Goal: Task Accomplishment & Management: Complete application form

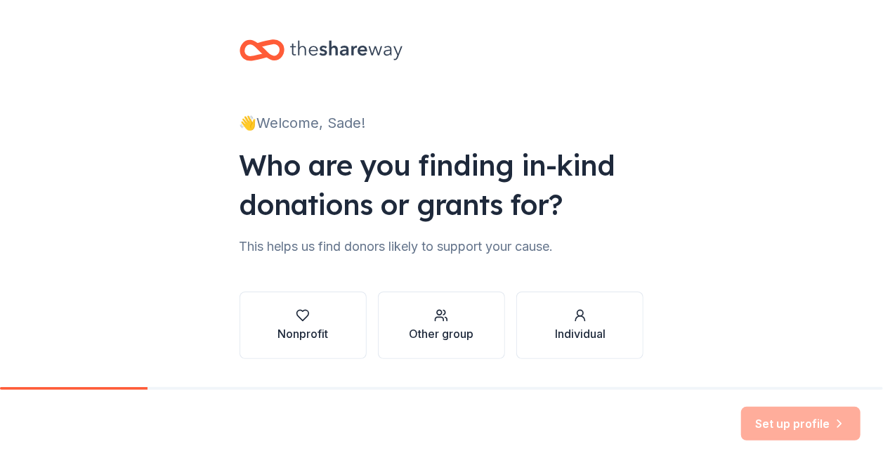
click at [309, 369] on div "👋 Welcome, Sade! Who are you finding in-kind donations or grants for? This help…" at bounding box center [441, 213] width 449 height 426
click at [305, 324] on div "Nonprofit" at bounding box center [302, 325] width 51 height 34
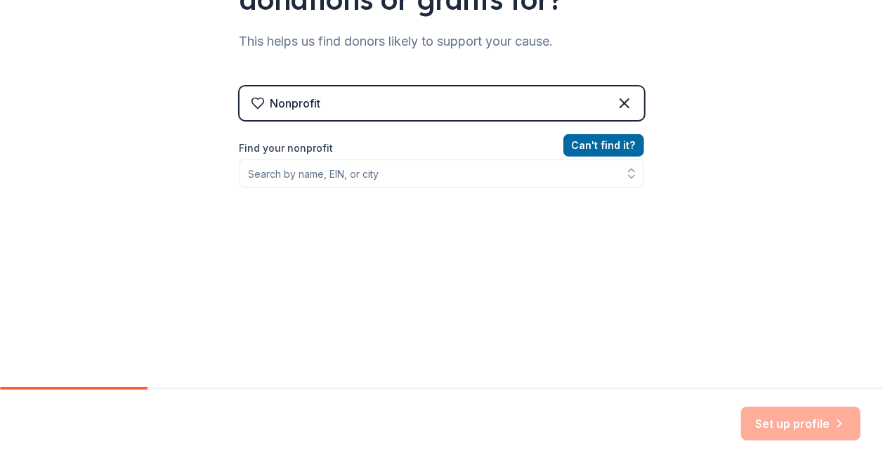
scroll to position [206, 0]
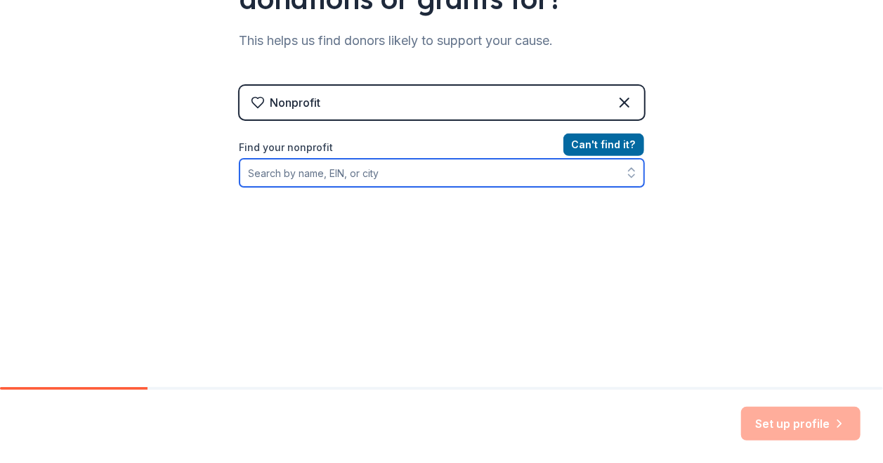
click at [405, 182] on input "Find your nonprofit" at bounding box center [441, 173] width 405 height 28
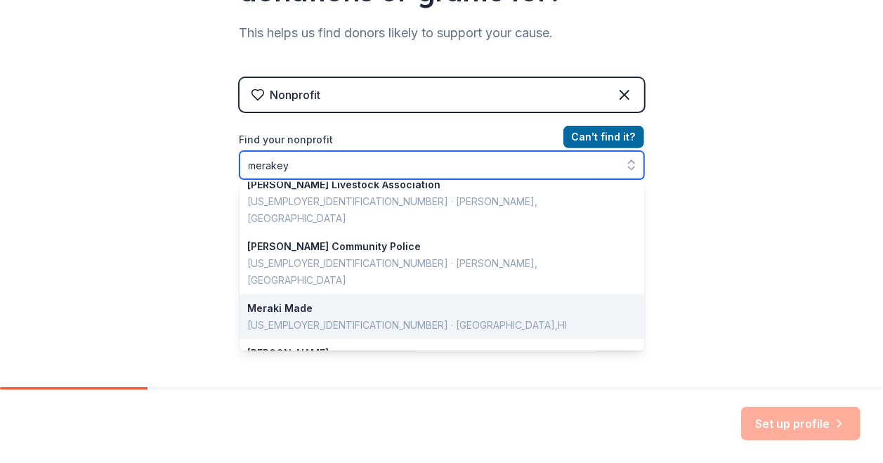
scroll to position [994, 0]
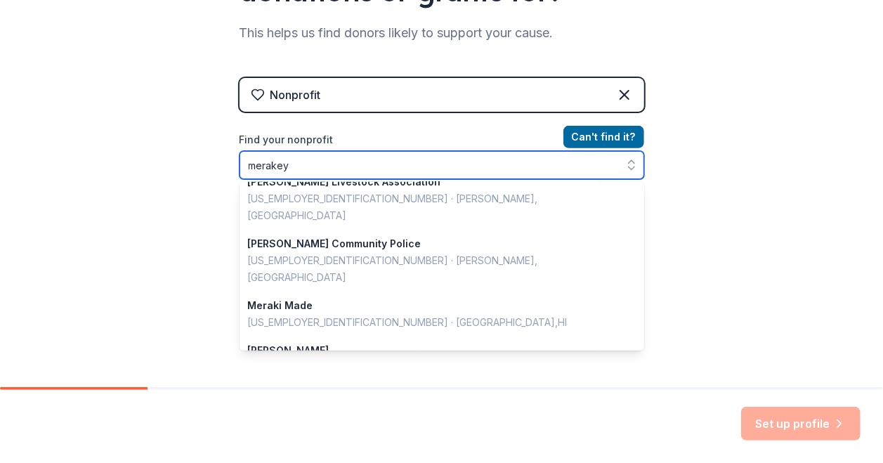
click at [257, 168] on input "merakey" at bounding box center [441, 165] width 405 height 28
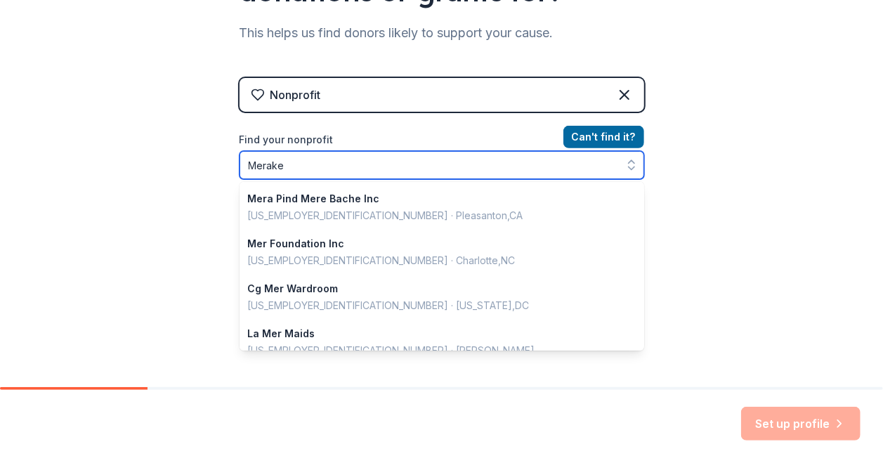
type input "Merakey"
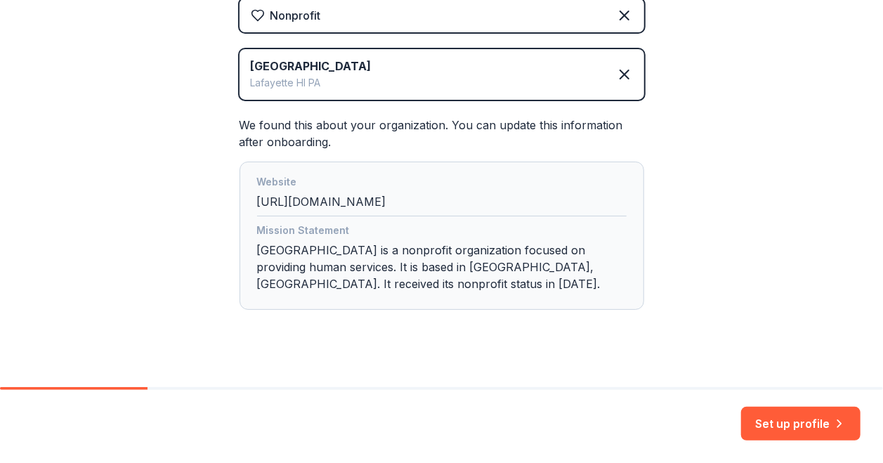
scroll to position [310, 0]
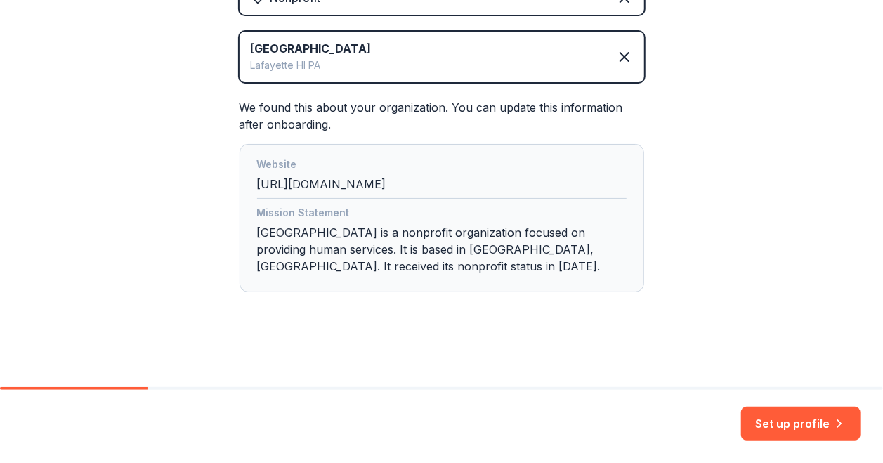
click at [752, 399] on div "Set up profile" at bounding box center [441, 426] width 883 height 73
click at [780, 422] on button "Set up profile" at bounding box center [800, 424] width 119 height 34
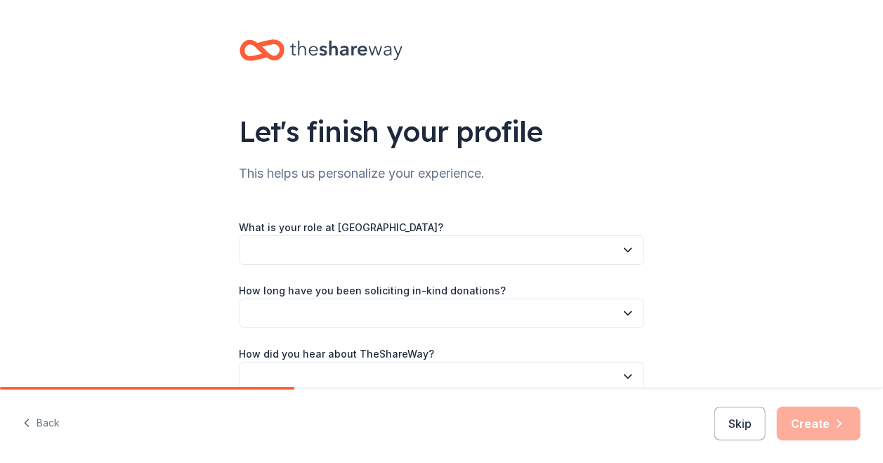
scroll to position [72, 0]
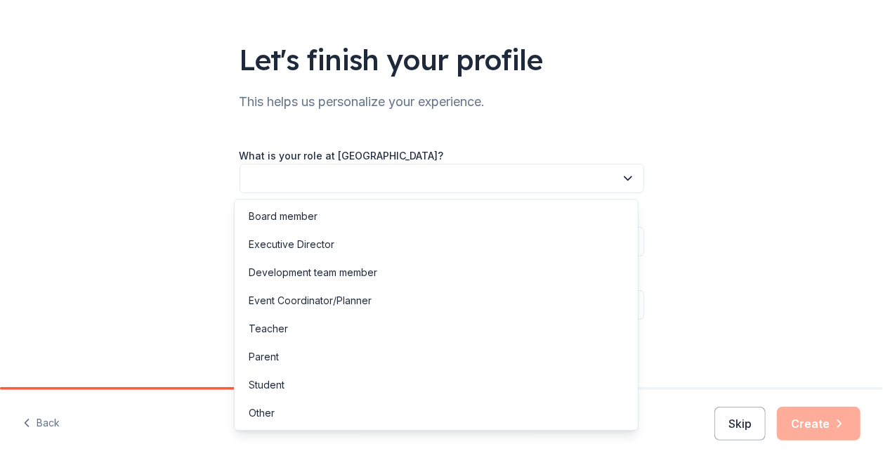
click at [433, 175] on button "button" at bounding box center [441, 178] width 405 height 29
click at [376, 273] on div "Development team member" at bounding box center [313, 272] width 129 height 17
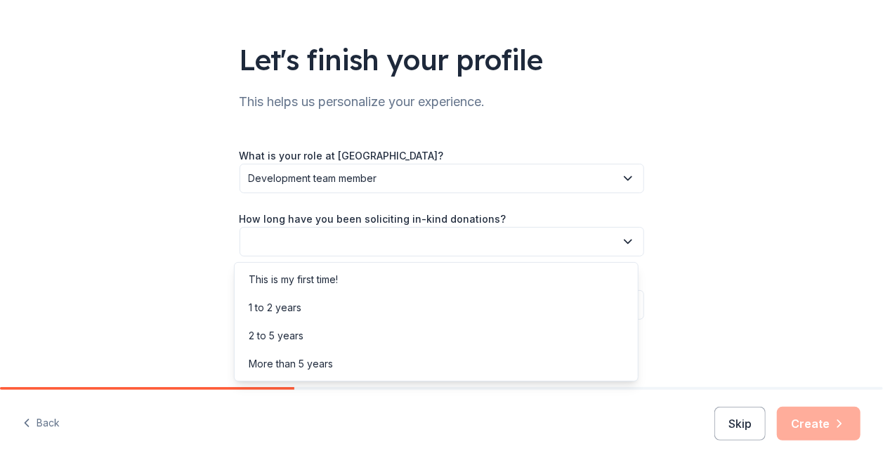
click at [355, 249] on button "button" at bounding box center [441, 241] width 405 height 29
click at [353, 279] on div "This is my first time!" at bounding box center [436, 279] width 398 height 28
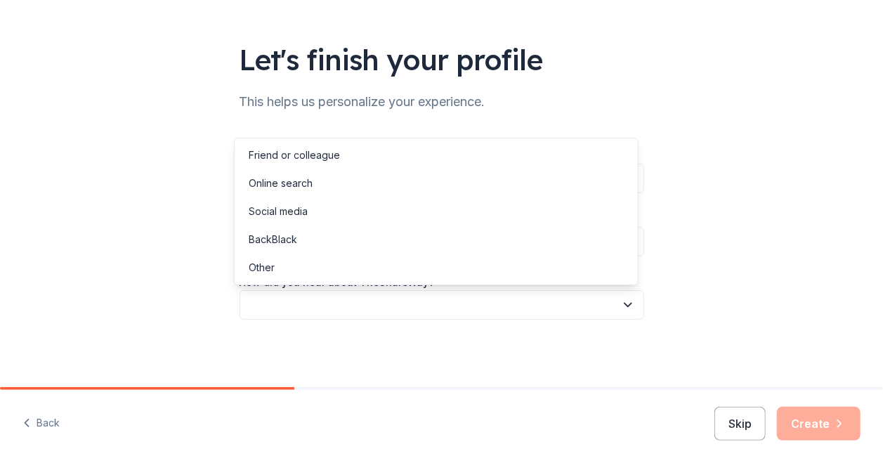
click at [369, 298] on button "button" at bounding box center [441, 304] width 405 height 29
click at [149, 254] on div "Let's finish your profile This helps us personalize your experience. What is yo…" at bounding box center [441, 157] width 883 height 459
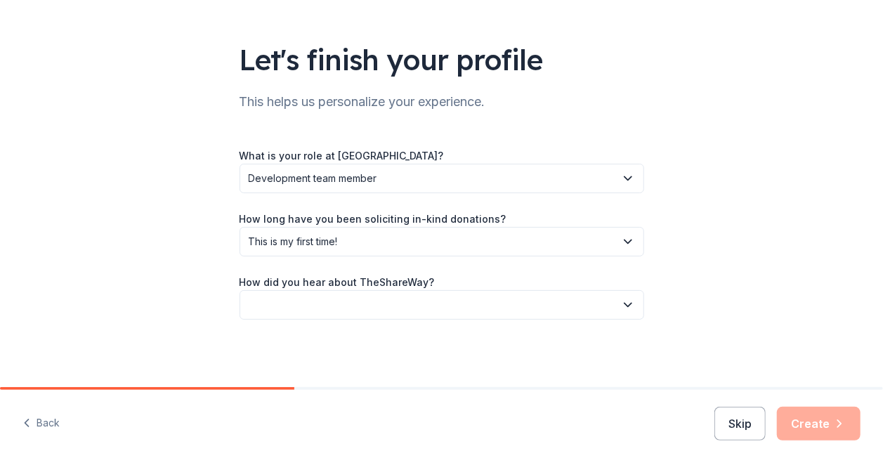
click at [302, 258] on div "What is your role at Allegheny Valley School? Development team member How long …" at bounding box center [441, 233] width 405 height 173
drag, startPoint x: 302, startPoint y: 258, endPoint x: 292, endPoint y: 240, distance: 20.1
click at [292, 240] on span "This is my first time!" at bounding box center [432, 241] width 367 height 17
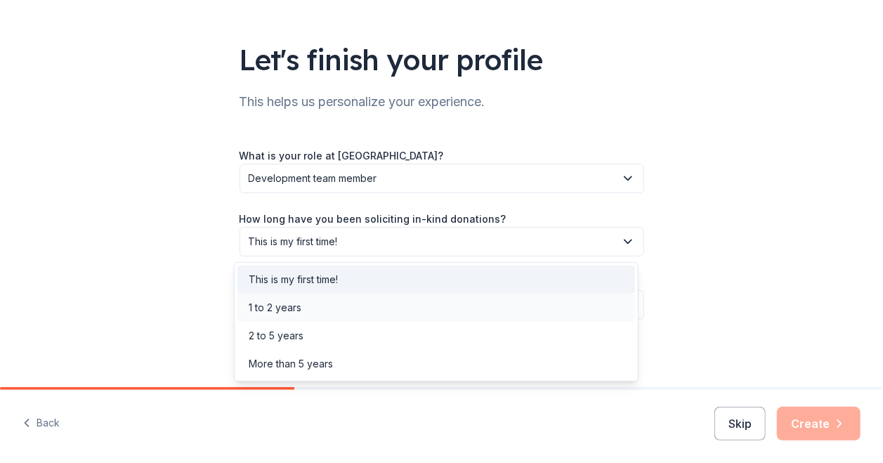
click at [295, 312] on div "1 to 2 years" at bounding box center [275, 307] width 53 height 17
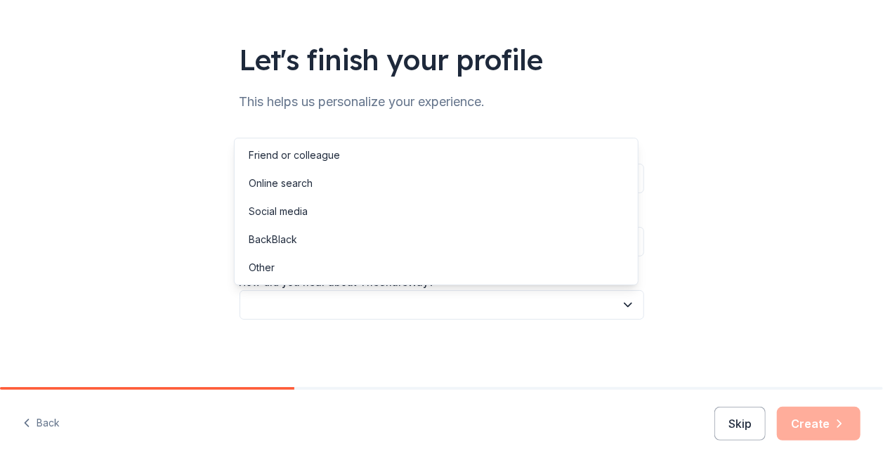
click at [299, 314] on button "button" at bounding box center [441, 304] width 405 height 29
click at [341, 188] on div "Online search" at bounding box center [436, 183] width 398 height 28
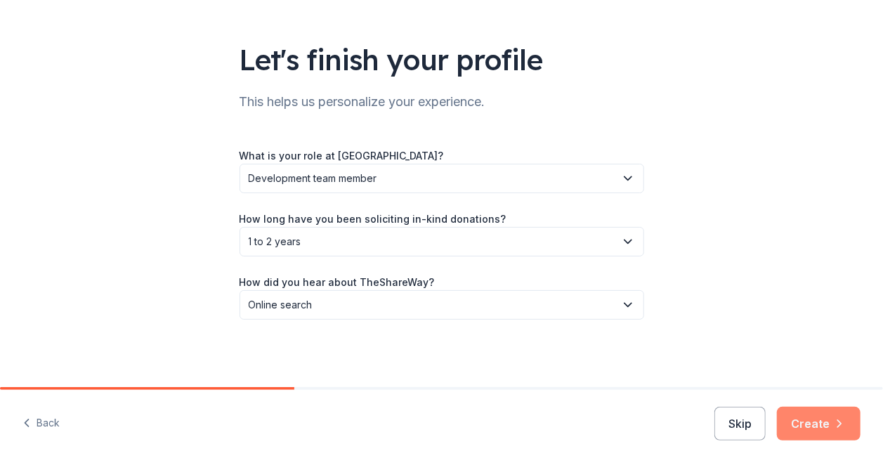
click at [830, 416] on button "Create" at bounding box center [819, 424] width 84 height 34
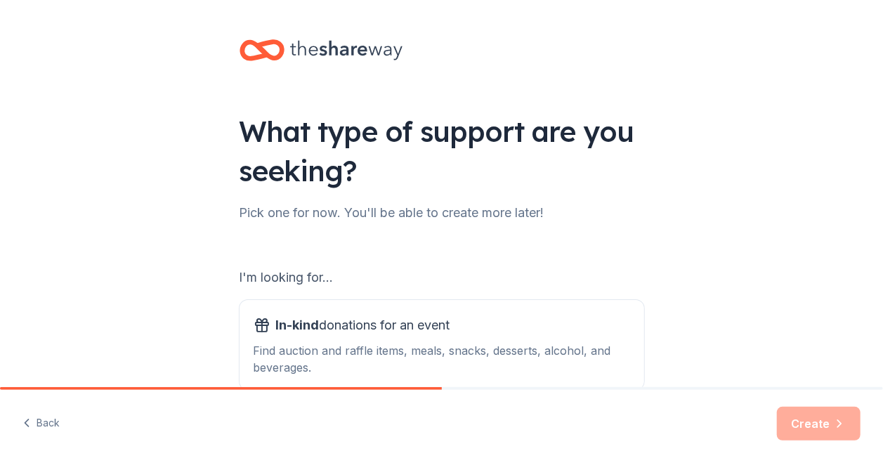
scroll to position [180, 0]
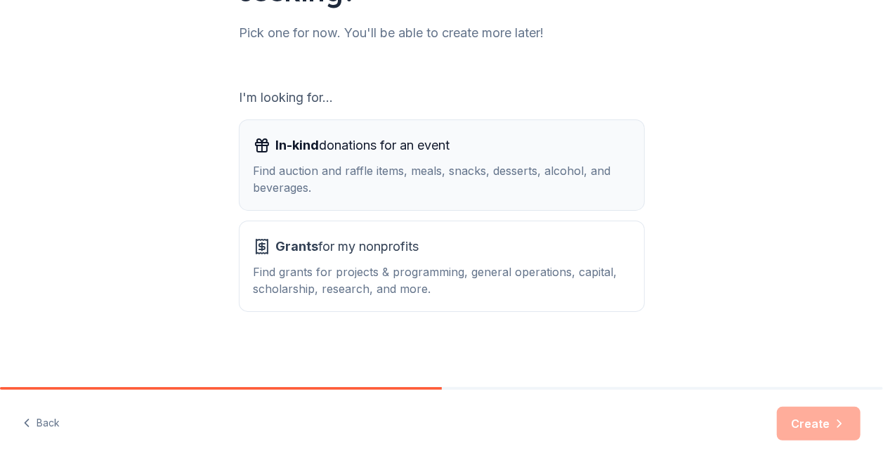
click at [453, 173] on div "Find auction and raffle items, meals, snacks, desserts, alcohol, and beverages." at bounding box center [442, 179] width 376 height 34
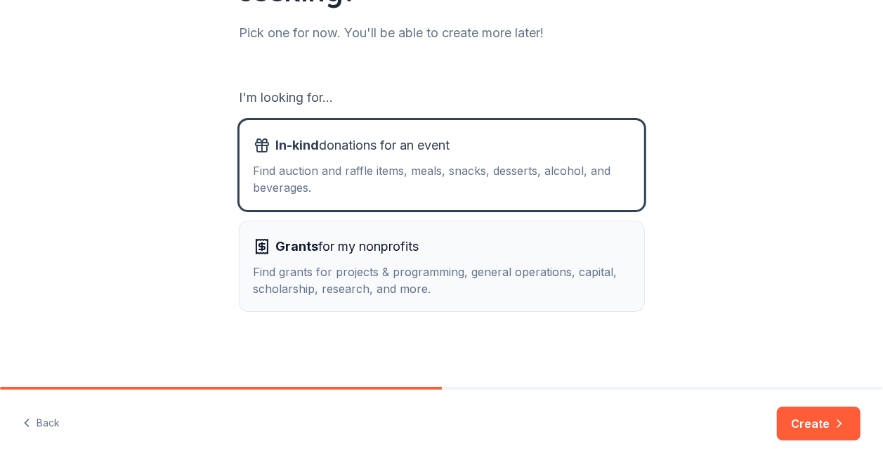
click at [472, 261] on div "Grants for my nonprofits Find grants for projects & programming, general operat…" at bounding box center [442, 266] width 376 height 62
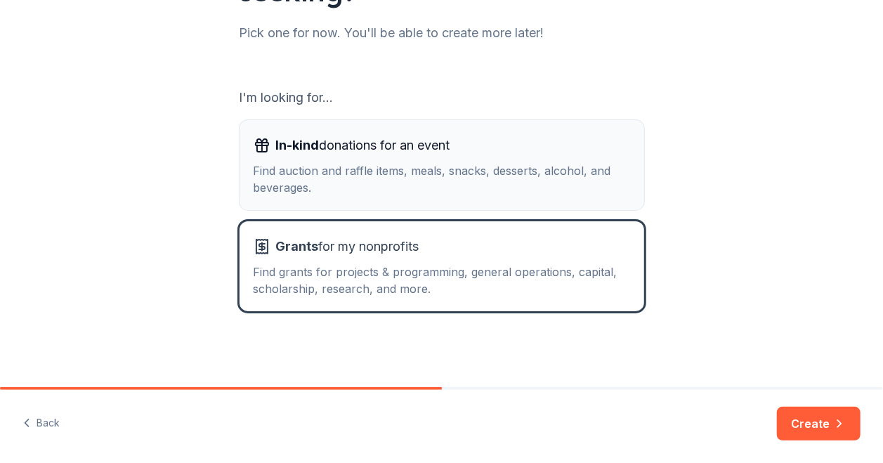
click at [454, 206] on button "In-kind donations for an event Find auction and raffle items, meals, snacks, de…" at bounding box center [441, 165] width 405 height 90
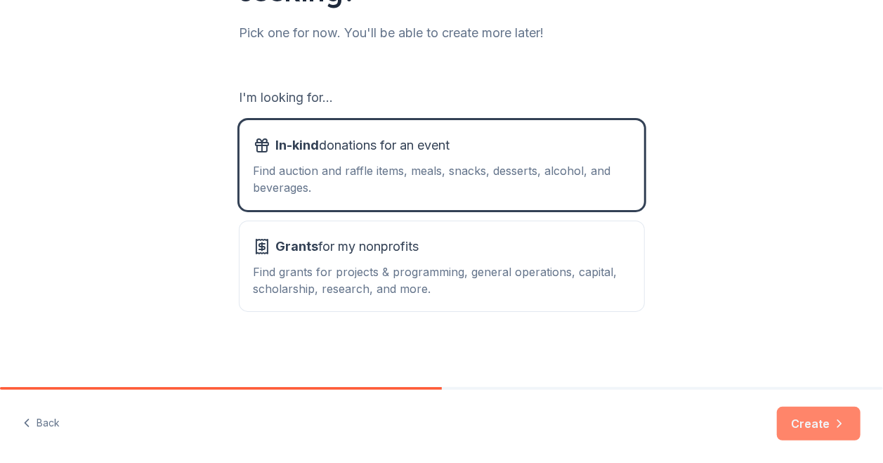
click at [799, 431] on button "Create" at bounding box center [819, 424] width 84 height 34
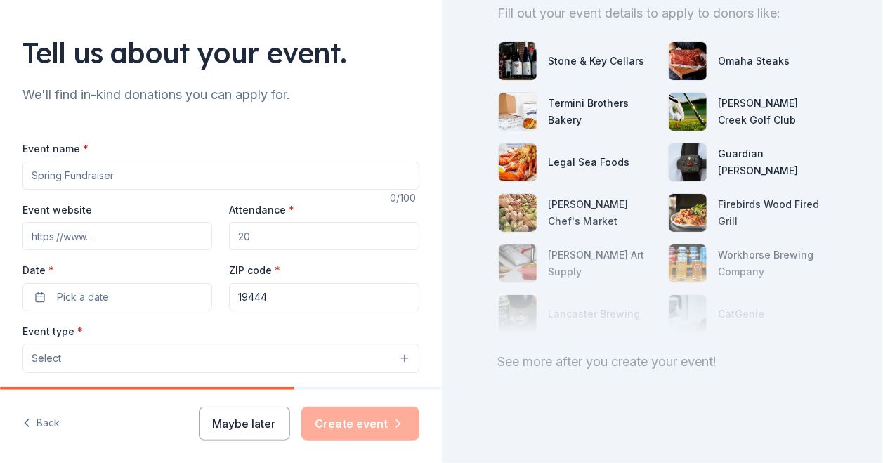
scroll to position [80, 0]
click at [284, 301] on input "19444" at bounding box center [324, 296] width 190 height 28
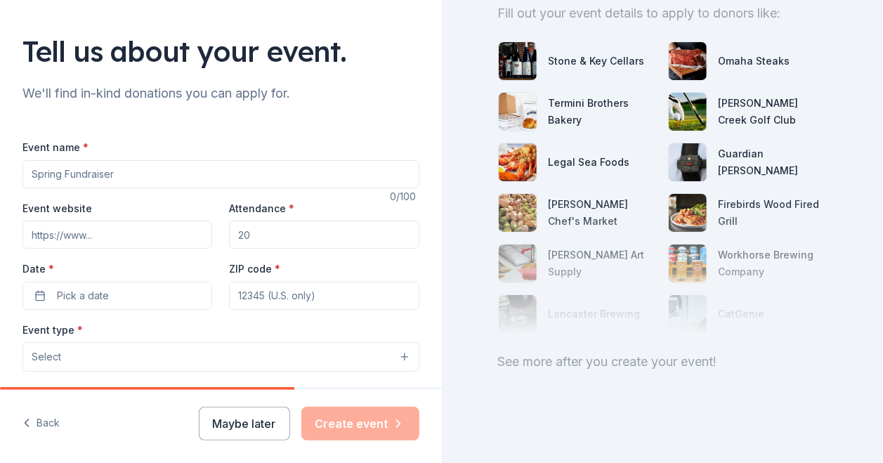
scroll to position [0, 0]
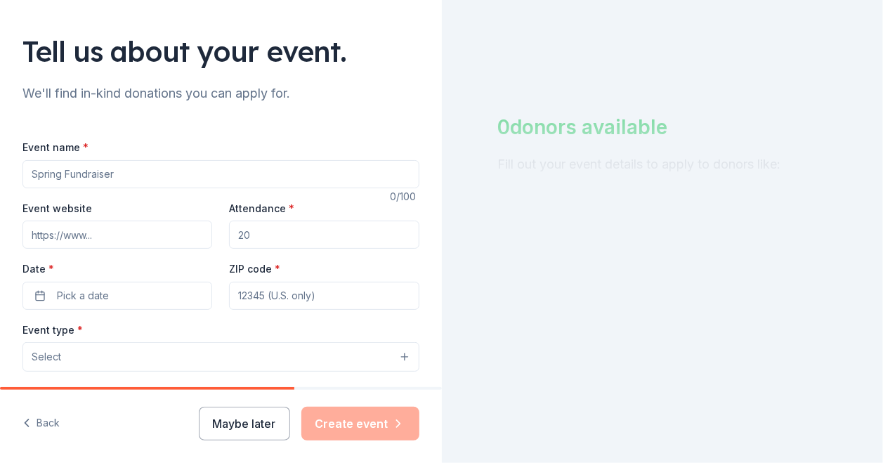
paste input "15108"
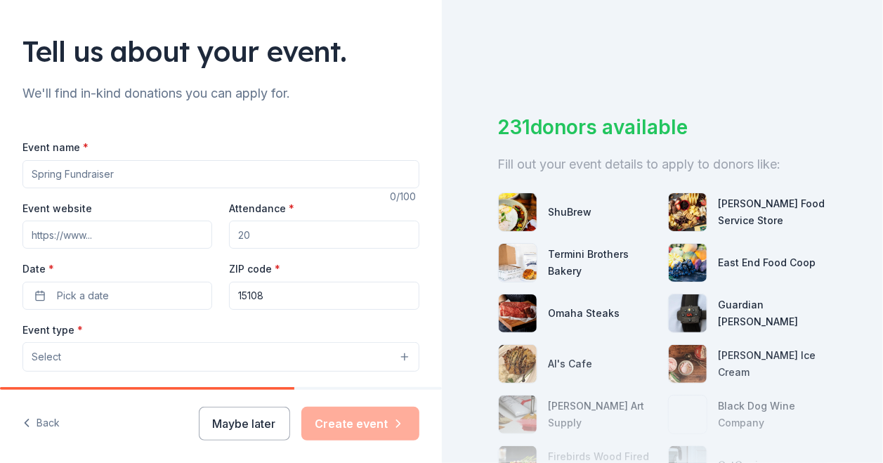
type input "15108"
click at [284, 235] on input "Attendance *" at bounding box center [324, 235] width 190 height 28
click at [122, 286] on button "Pick a date" at bounding box center [117, 296] width 190 height 28
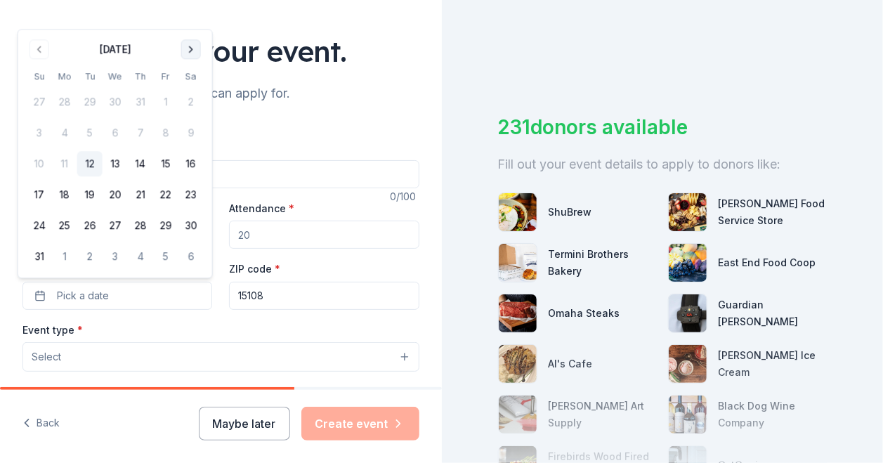
click at [197, 47] on button "Go to next month" at bounding box center [191, 49] width 20 height 20
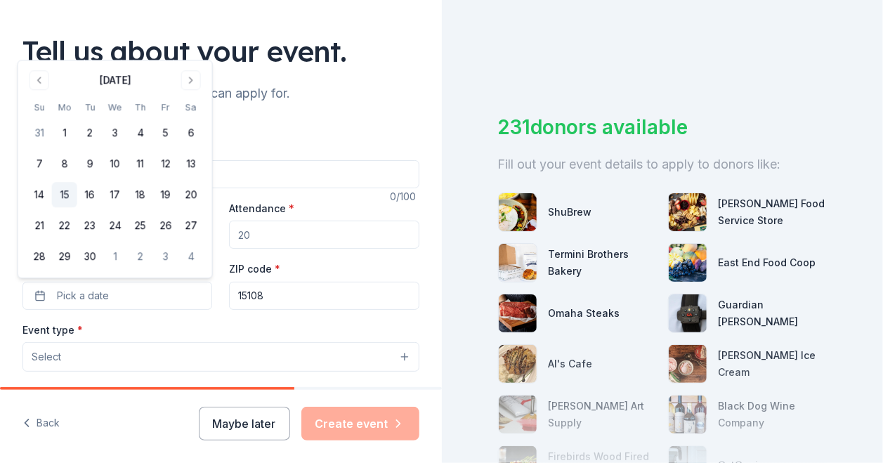
click at [56, 193] on button "15" at bounding box center [64, 195] width 25 height 25
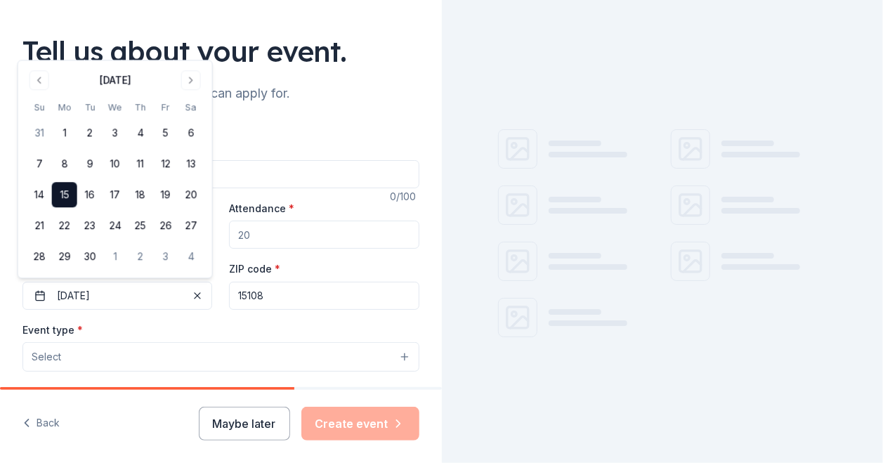
click at [254, 228] on input "Attendance *" at bounding box center [324, 235] width 190 height 28
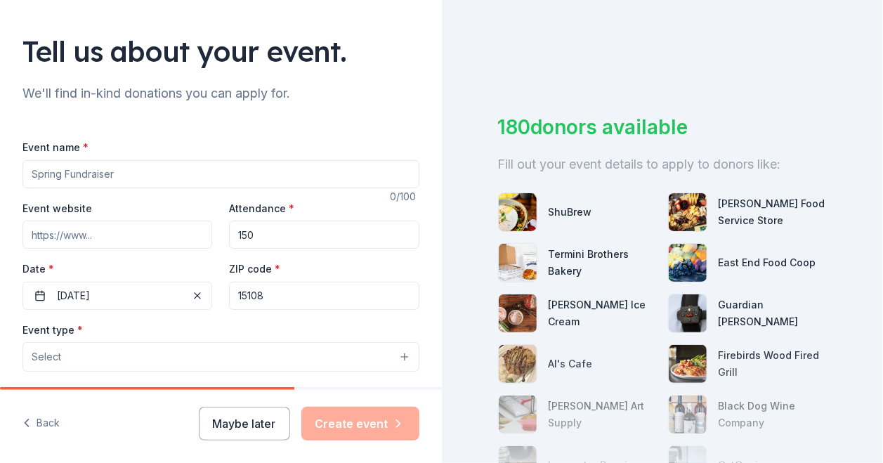
type input "150"
click at [76, 225] on input "Event website" at bounding box center [117, 235] width 190 height 28
paste input "https://avs.merakey.org/"
type input "https://avs.merakey.org/"
click at [195, 364] on button "Select" at bounding box center [220, 356] width 397 height 29
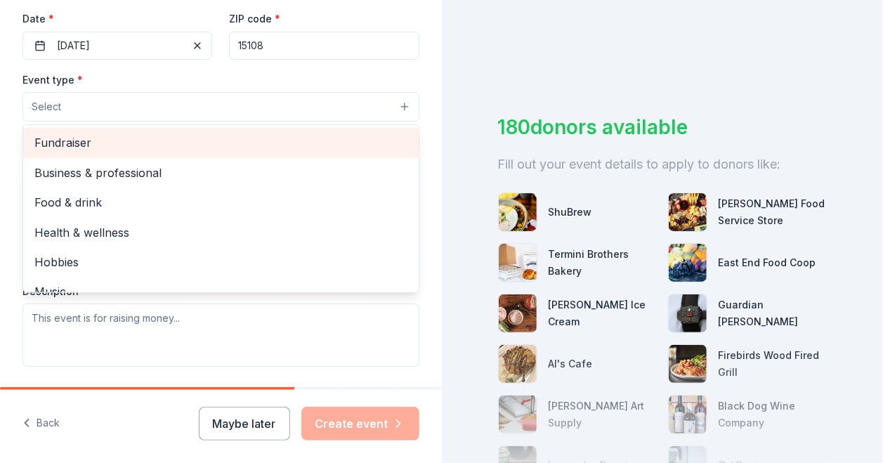
click at [118, 143] on span "Fundraiser" at bounding box center [220, 142] width 373 height 18
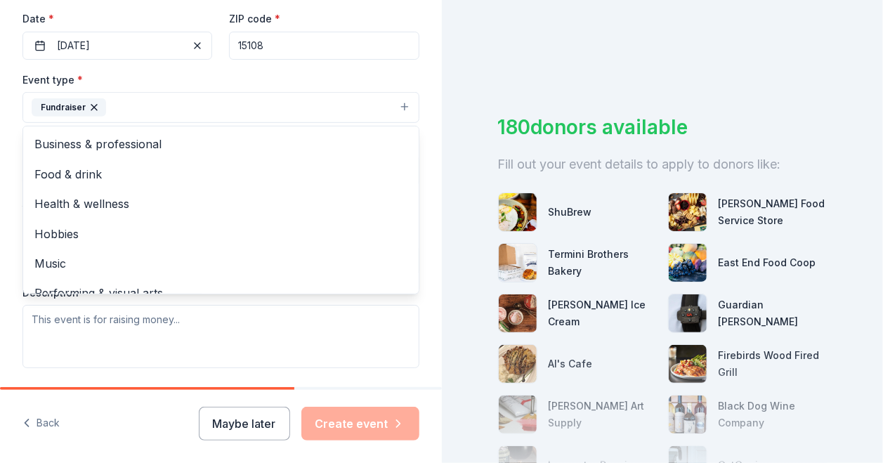
click at [291, 335] on div "Event type * Fundraiser Business & professional Food & drink Health & wellness …" at bounding box center [220, 219] width 397 height 297
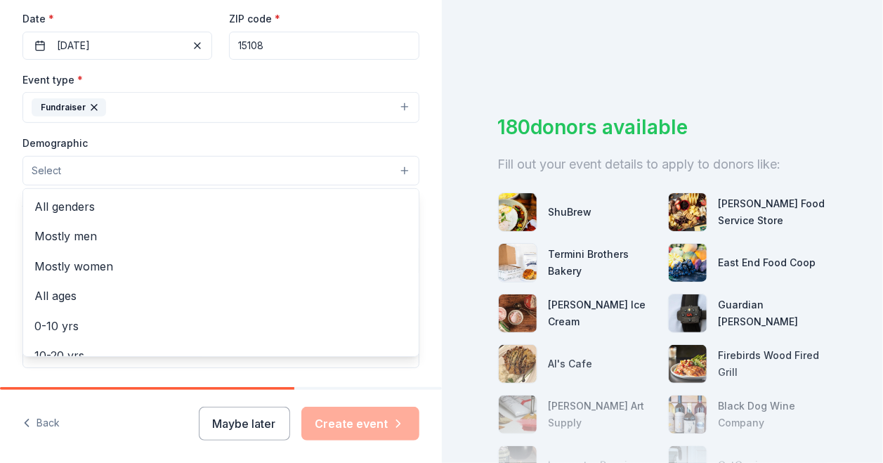
click at [192, 172] on button "Select" at bounding box center [220, 170] width 397 height 29
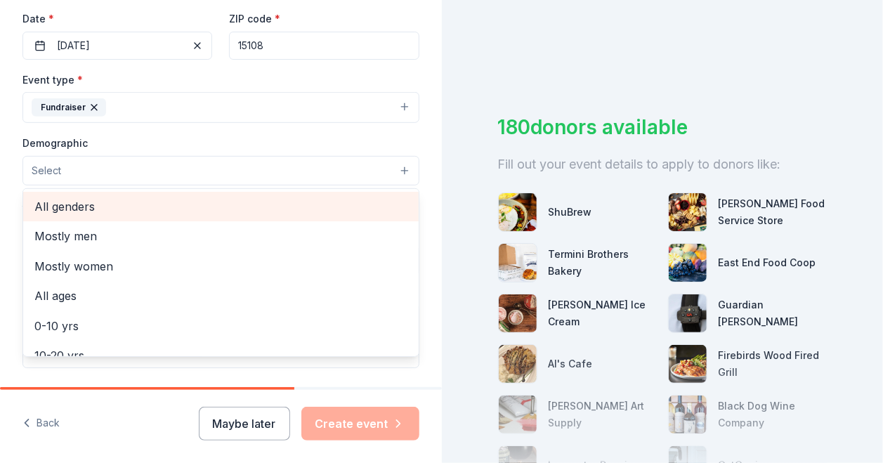
click at [168, 203] on span "All genders" at bounding box center [220, 206] width 373 height 18
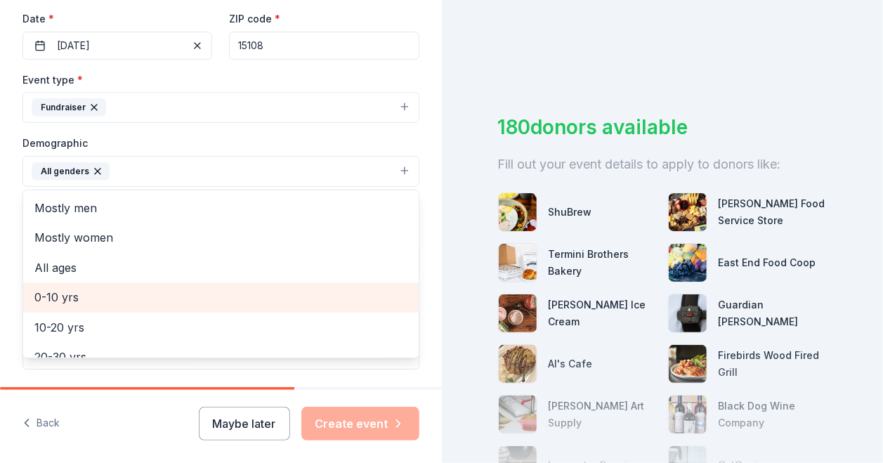
scroll to position [195, 0]
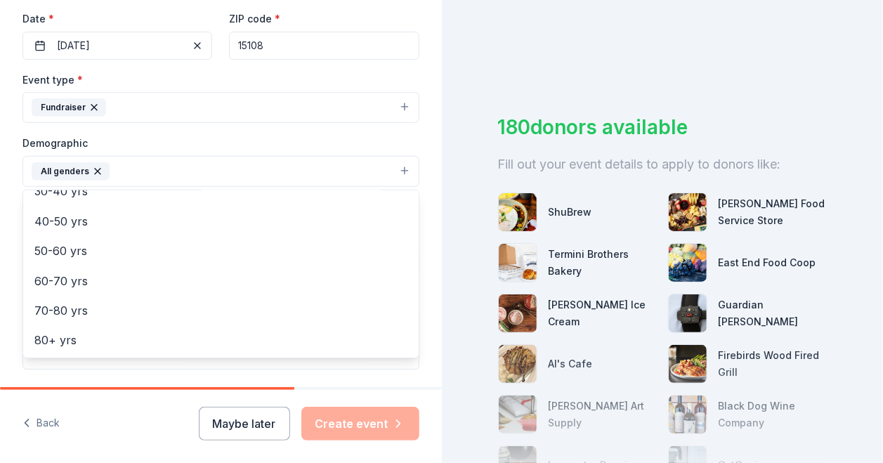
click at [170, 383] on div "Event name * 0 /100 Event website https://avs.merakey.org/ Attendance * 150 Dat…" at bounding box center [220, 214] width 397 height 652
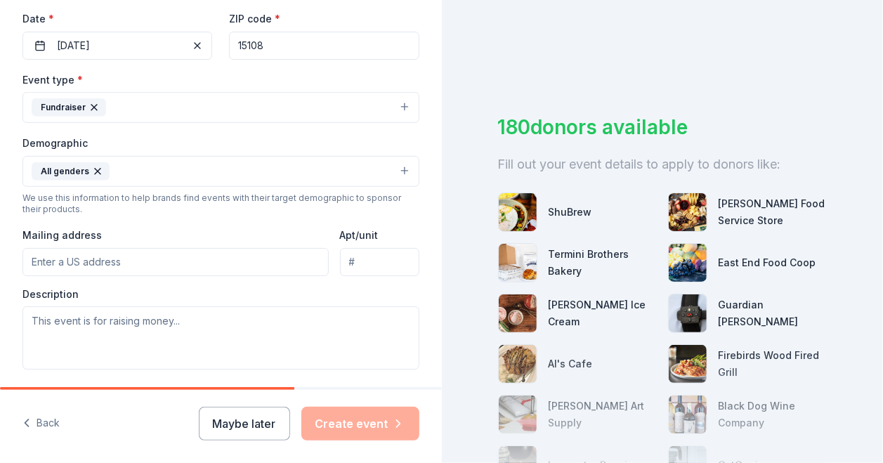
click at [146, 255] on input "Mailing address" at bounding box center [175, 262] width 306 height 28
type input "1996 Ewings Mill Road, Coraopolis, PA, 15108"
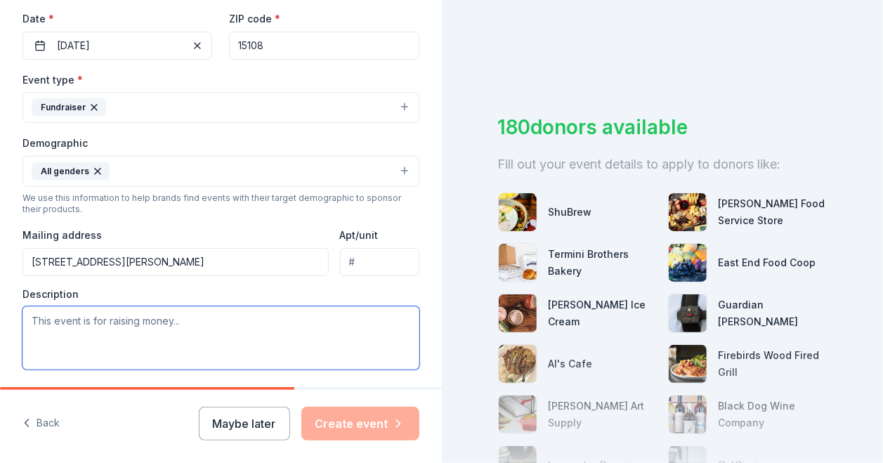
click at [137, 330] on textarea at bounding box center [220, 337] width 397 height 63
click at [273, 350] on textarea at bounding box center [220, 337] width 397 height 63
paste textarea "Swing into action for Merakey [GEOGRAPHIC_DATA]! Whether you're an avid golfer …"
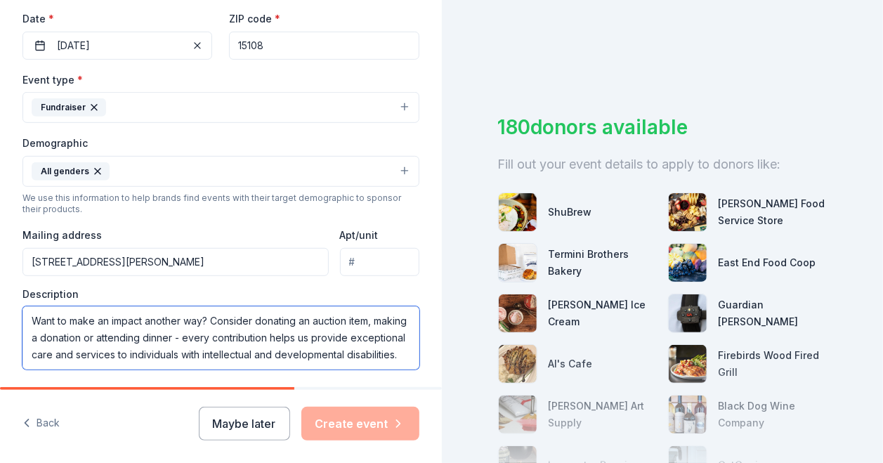
scroll to position [101, 0]
click at [315, 325] on textarea "Swing into action for Merakey [GEOGRAPHIC_DATA]! Whether you're an avid golfer …" at bounding box center [220, 337] width 397 height 63
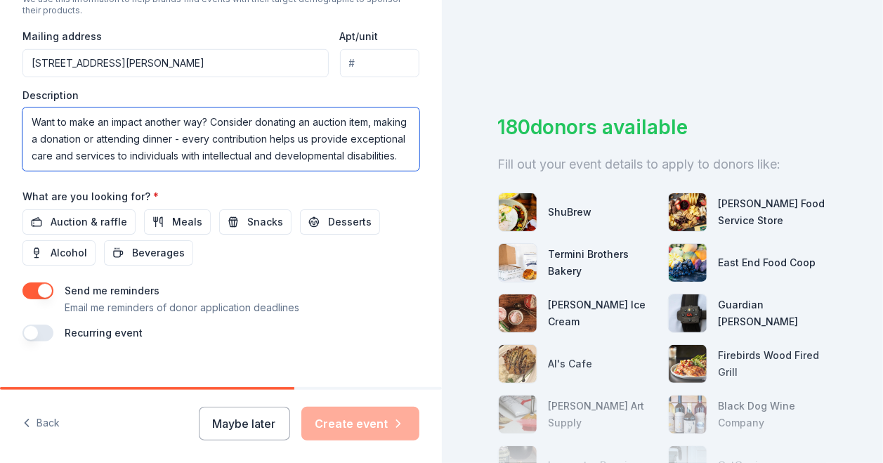
scroll to position [538, 0]
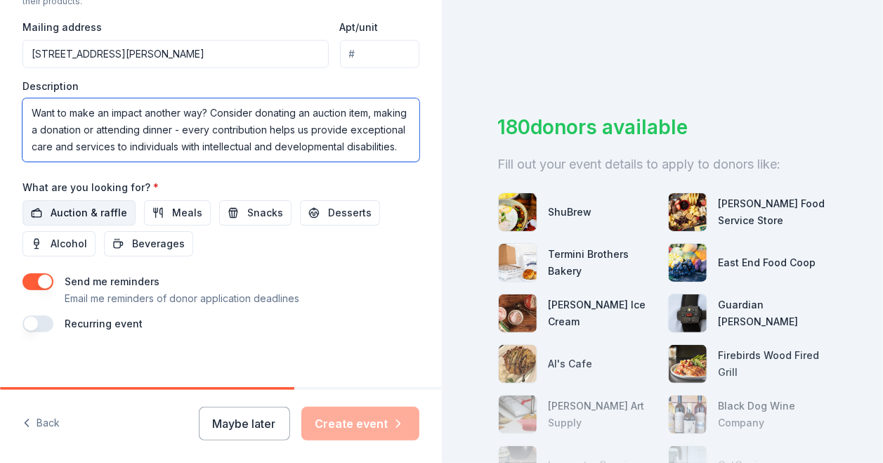
type textarea "Swing into action for Merakey [GEOGRAPHIC_DATA]! Whether you're an avid golfer …"
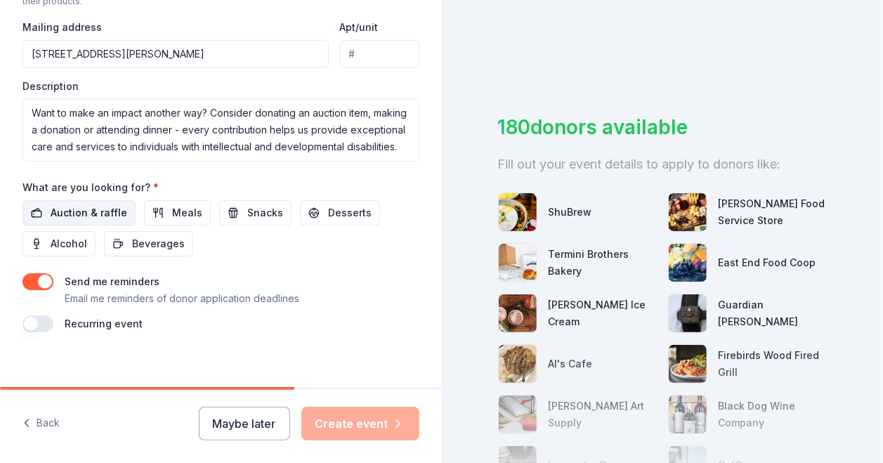
click at [95, 204] on span "Auction & raffle" at bounding box center [89, 212] width 77 height 17
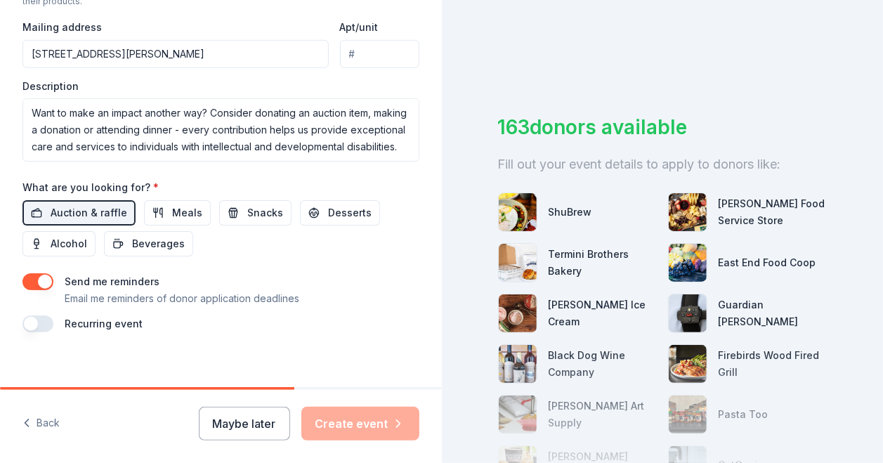
drag, startPoint x: 247, startPoint y: 209, endPoint x: 275, endPoint y: 244, distance: 44.0
click at [275, 244] on div "Auction & raffle Meals Snacks Desserts Alcohol Beverages" at bounding box center [220, 228] width 397 height 56
click at [60, 245] on span "Alcohol" at bounding box center [69, 243] width 37 height 17
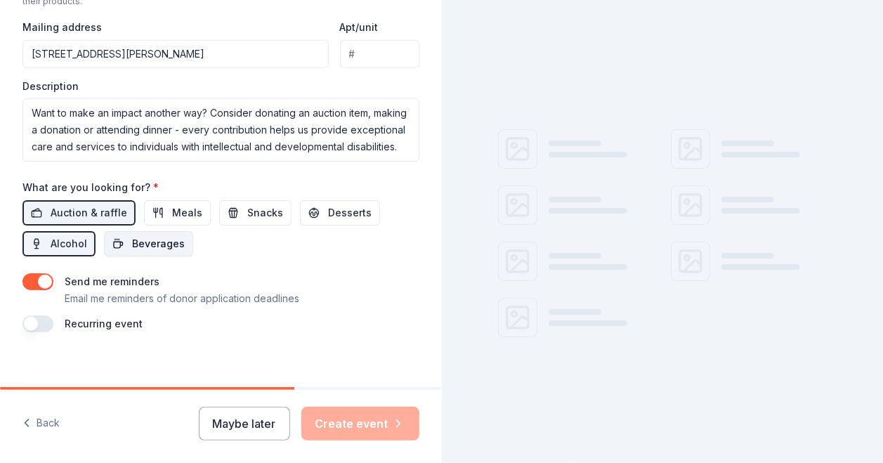
click at [167, 239] on span "Beverages" at bounding box center [158, 243] width 53 height 17
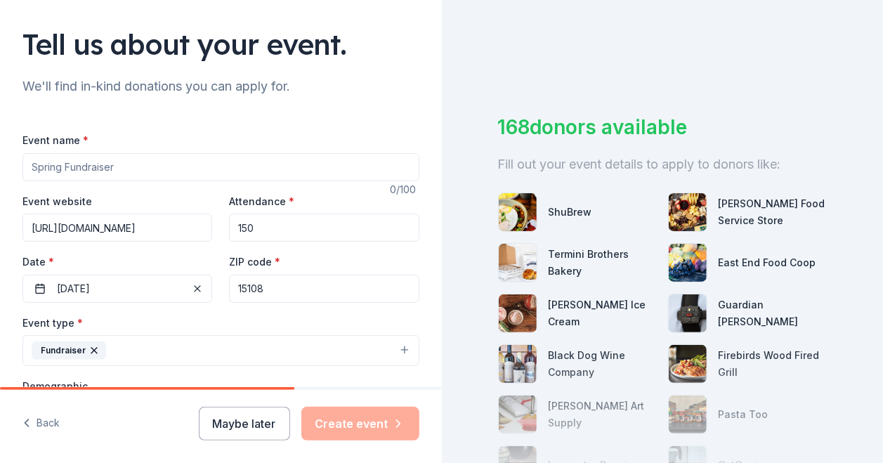
scroll to position [0, 0]
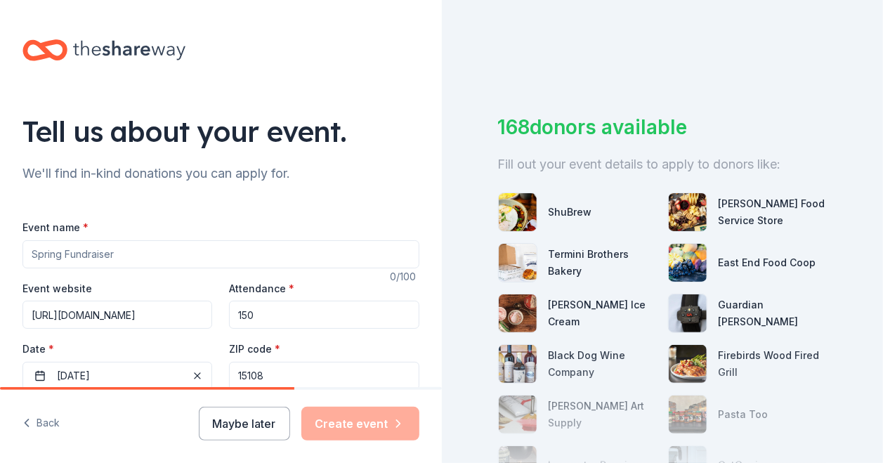
click at [206, 248] on input "Event name *" at bounding box center [220, 254] width 397 height 28
paste input "Friends of Merakey AVS Golf Celebration!"
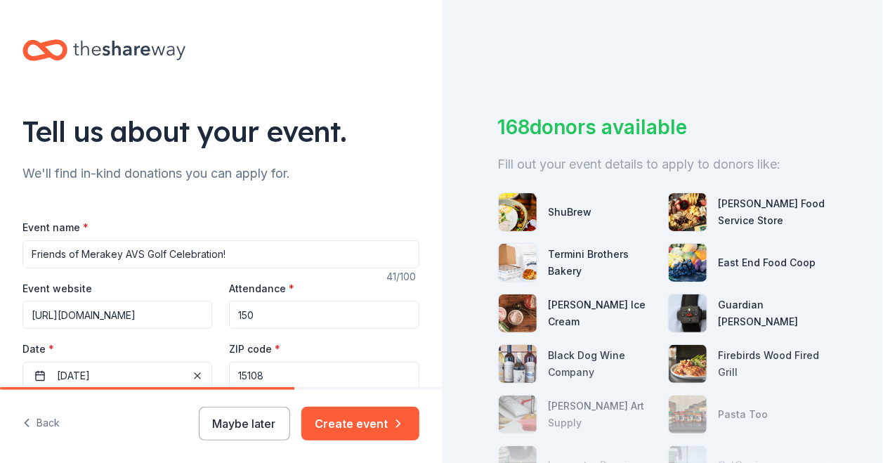
click at [30, 255] on input "Friends of Merakey AVS Golf Celebration!" at bounding box center [220, 254] width 397 height 28
type input "Friends of Merakey AVS Golf Celebration!"
click at [378, 431] on button "Create event" at bounding box center [360, 424] width 118 height 34
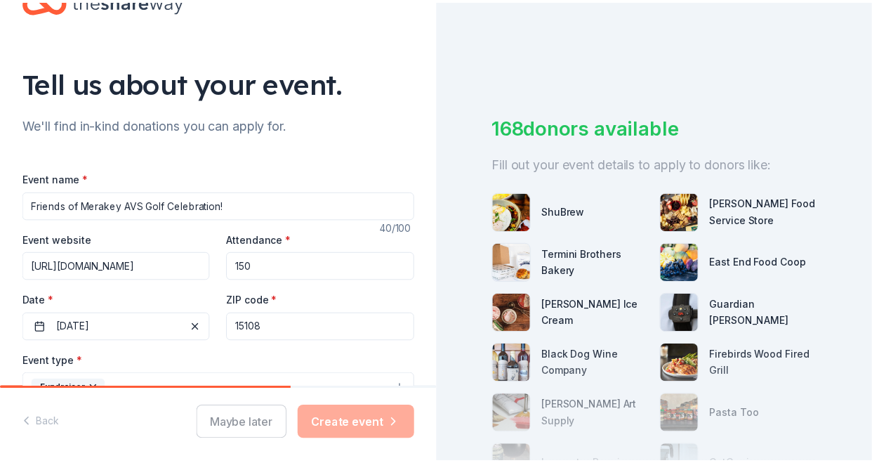
scroll to position [57, 0]
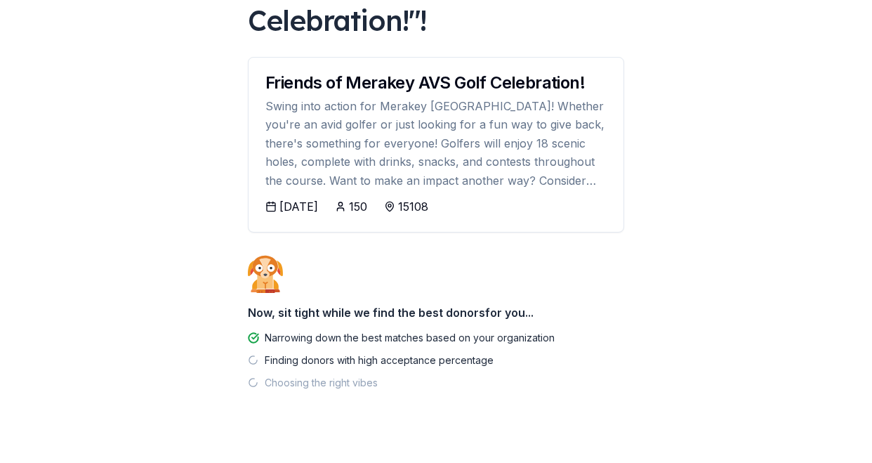
scroll to position [188, 0]
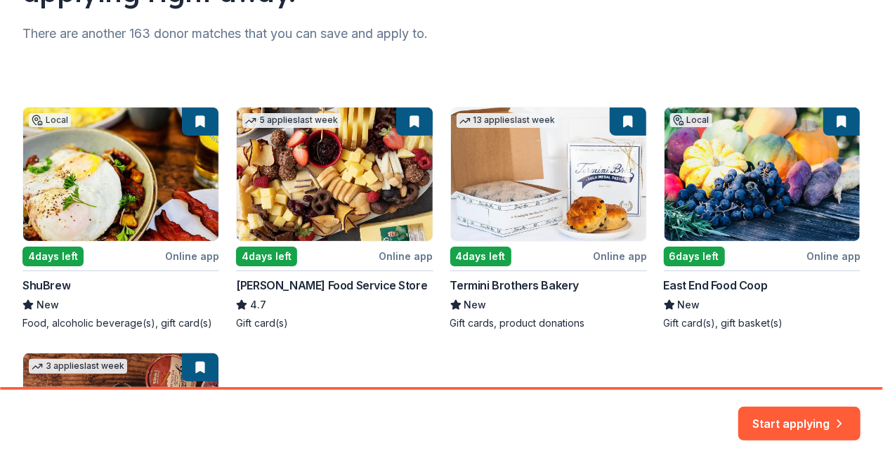
scroll to position [178, 0]
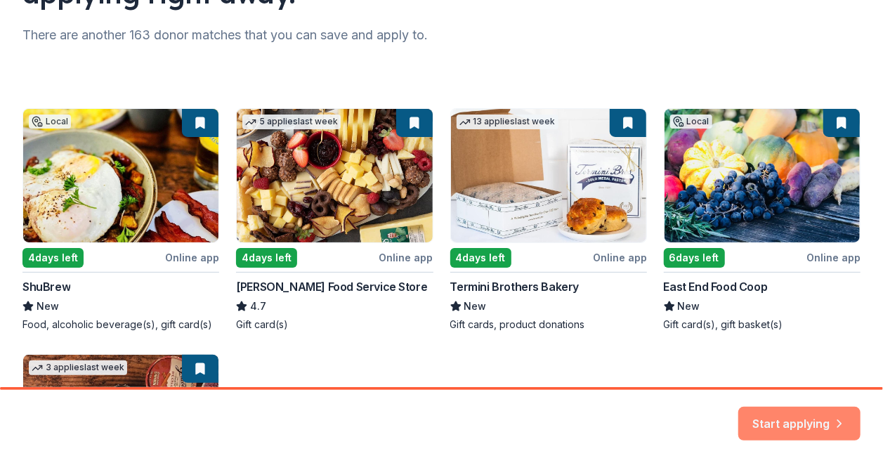
click at [789, 416] on button "Start applying" at bounding box center [799, 415] width 122 height 34
click at [545, 235] on div "Local 4 days left Online app ShuBrew New Food, alcoholic beverage(s), gift card…" at bounding box center [441, 349] width 838 height 483
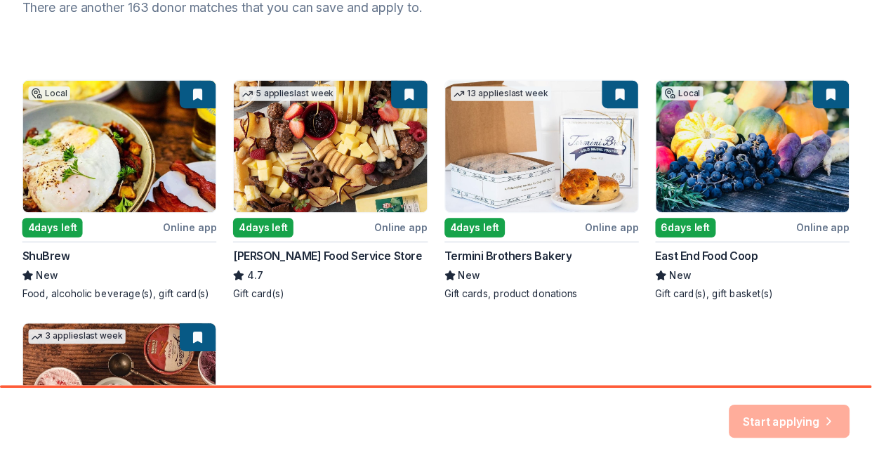
scroll to position [171, 0]
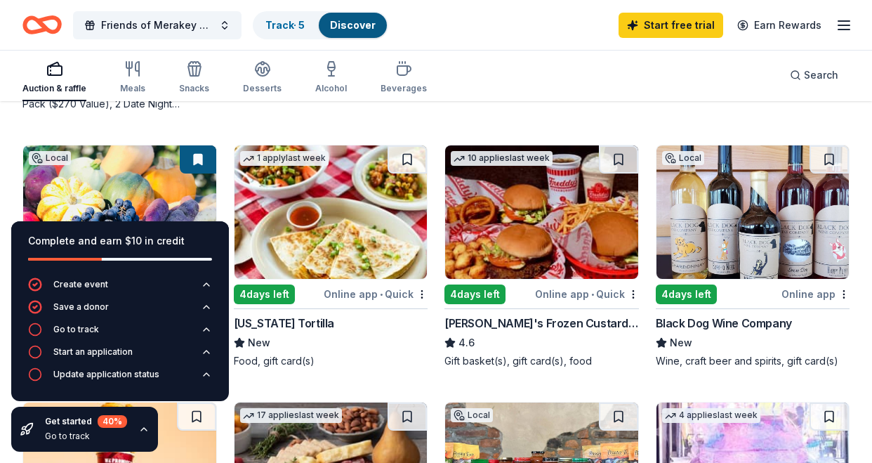
scroll to position [913, 0]
click at [756, 207] on img at bounding box center [753, 211] width 193 height 133
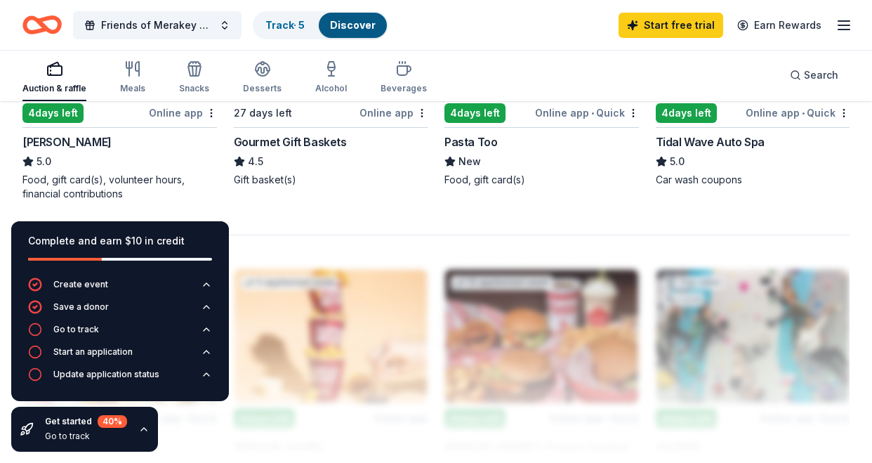
scroll to position [1353, 0]
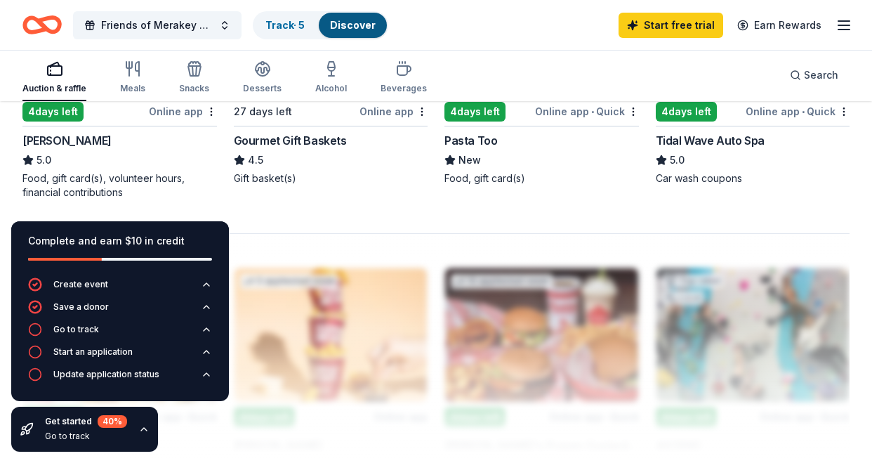
click at [48, 138] on div "[PERSON_NAME]" at bounding box center [66, 140] width 89 height 17
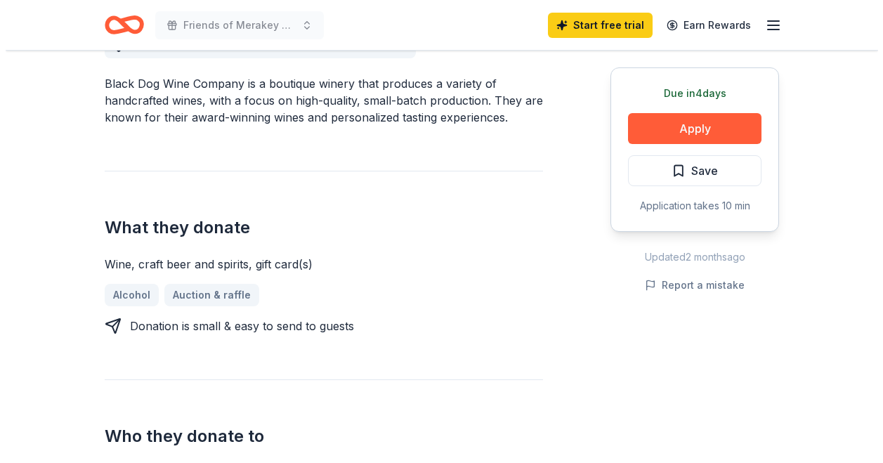
scroll to position [431, 0]
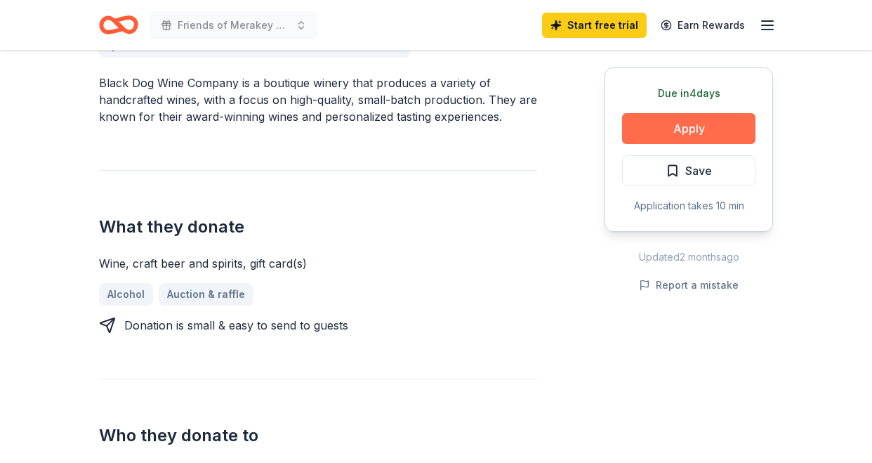
click at [669, 122] on button "Apply" at bounding box center [688, 128] width 133 height 31
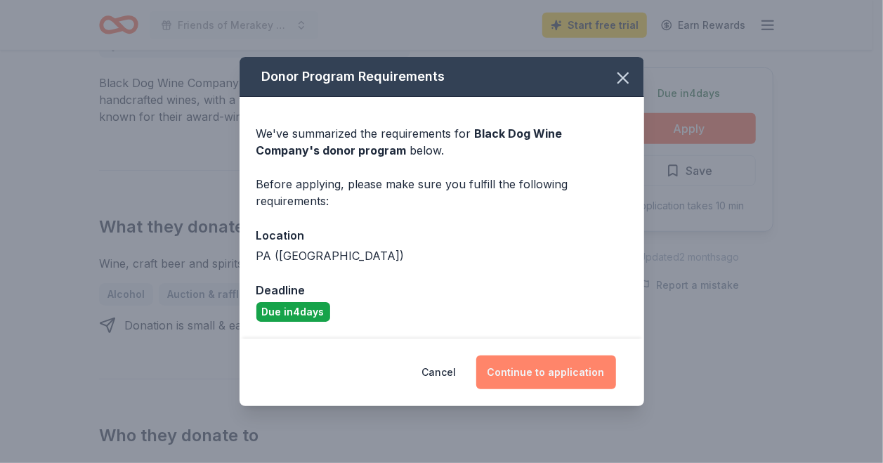
click at [558, 374] on button "Continue to application" at bounding box center [546, 372] width 140 height 34
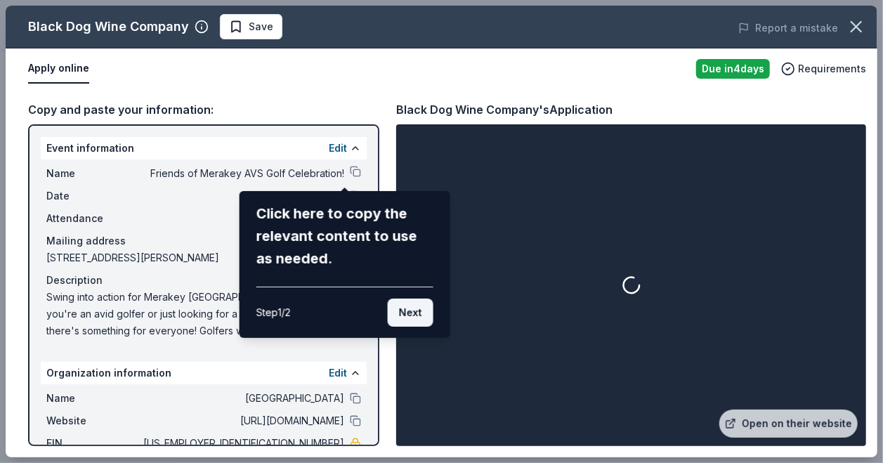
click at [399, 322] on button "Next" at bounding box center [411, 312] width 46 height 28
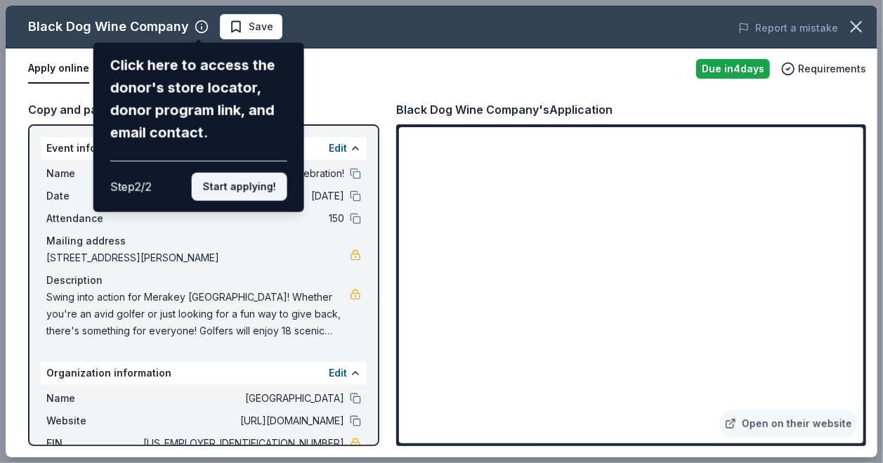
click at [265, 188] on button "Start applying!" at bounding box center [240, 187] width 96 height 28
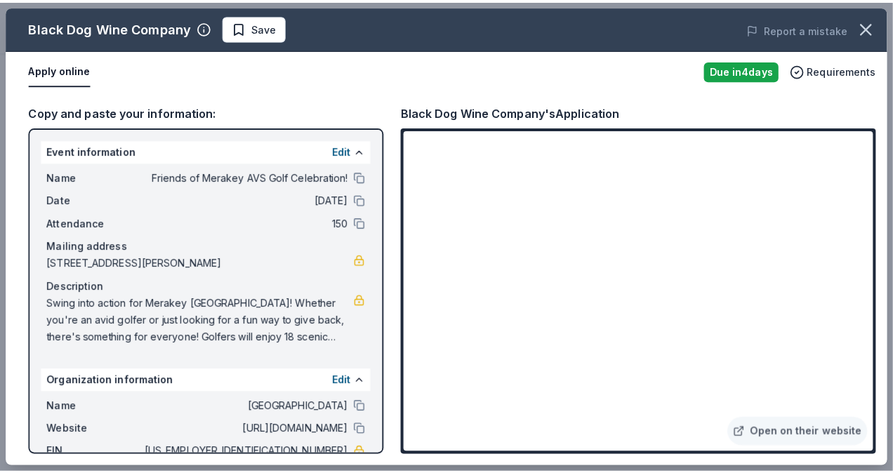
scroll to position [32, 0]
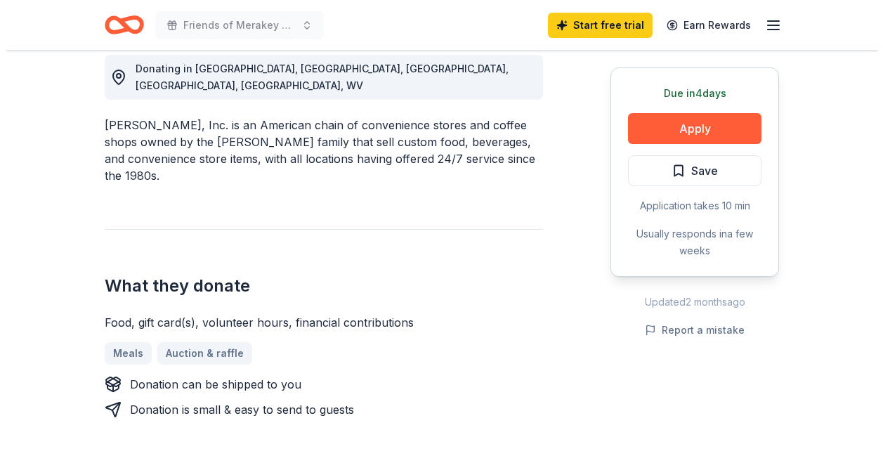
scroll to position [408, 0]
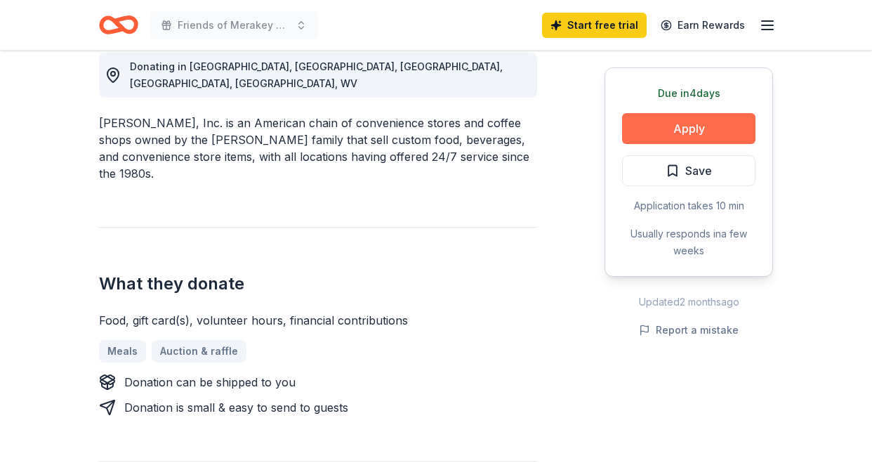
click at [688, 120] on button "Apply" at bounding box center [688, 128] width 133 height 31
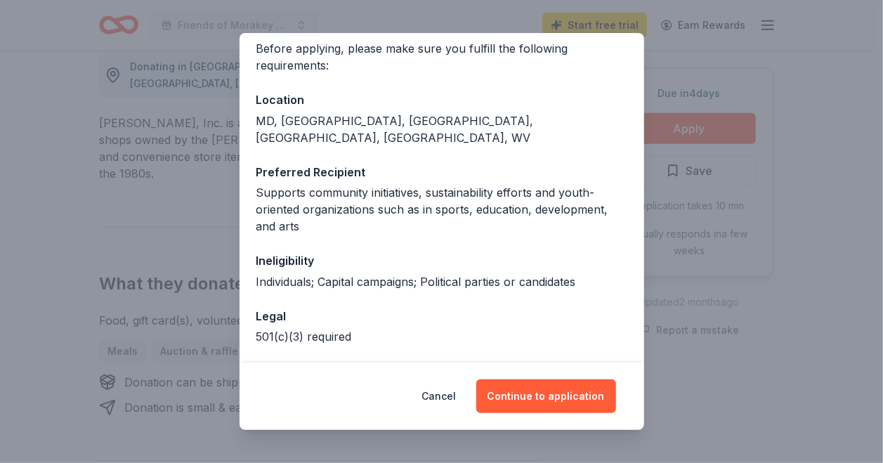
scroll to position [152, 0]
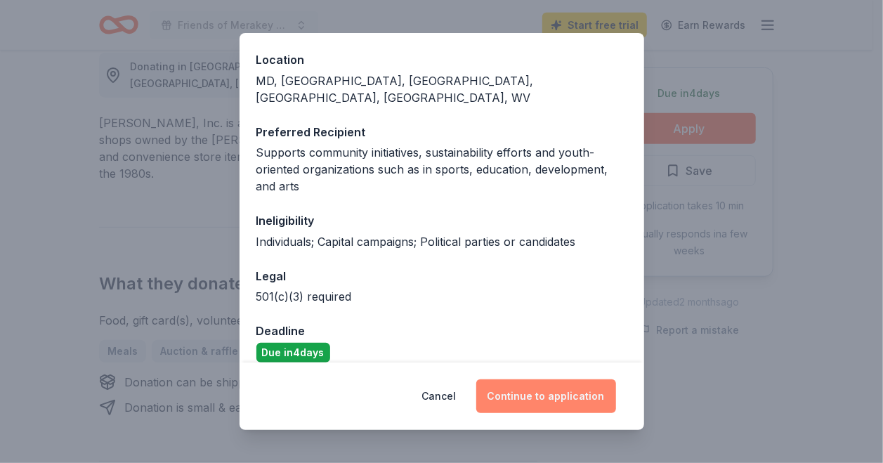
click at [535, 397] on button "Continue to application" at bounding box center [546, 396] width 140 height 34
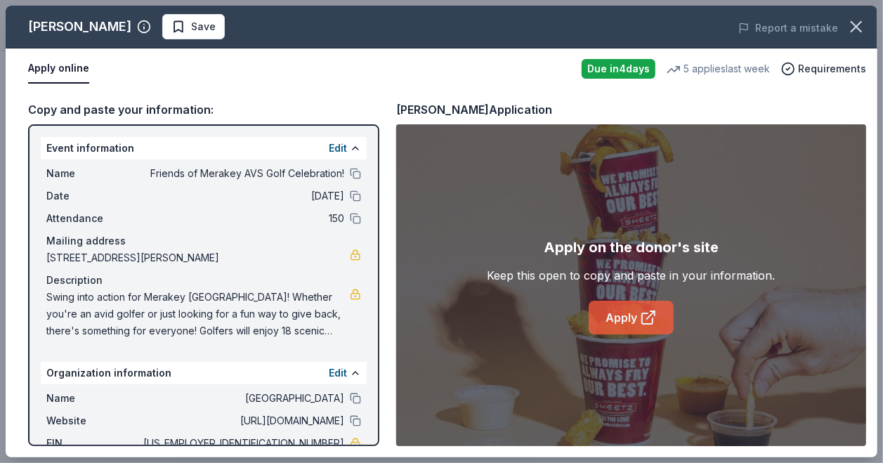
click at [624, 308] on link "Apply" at bounding box center [631, 318] width 85 height 34
